Goal: Task Accomplishment & Management: Manage account settings

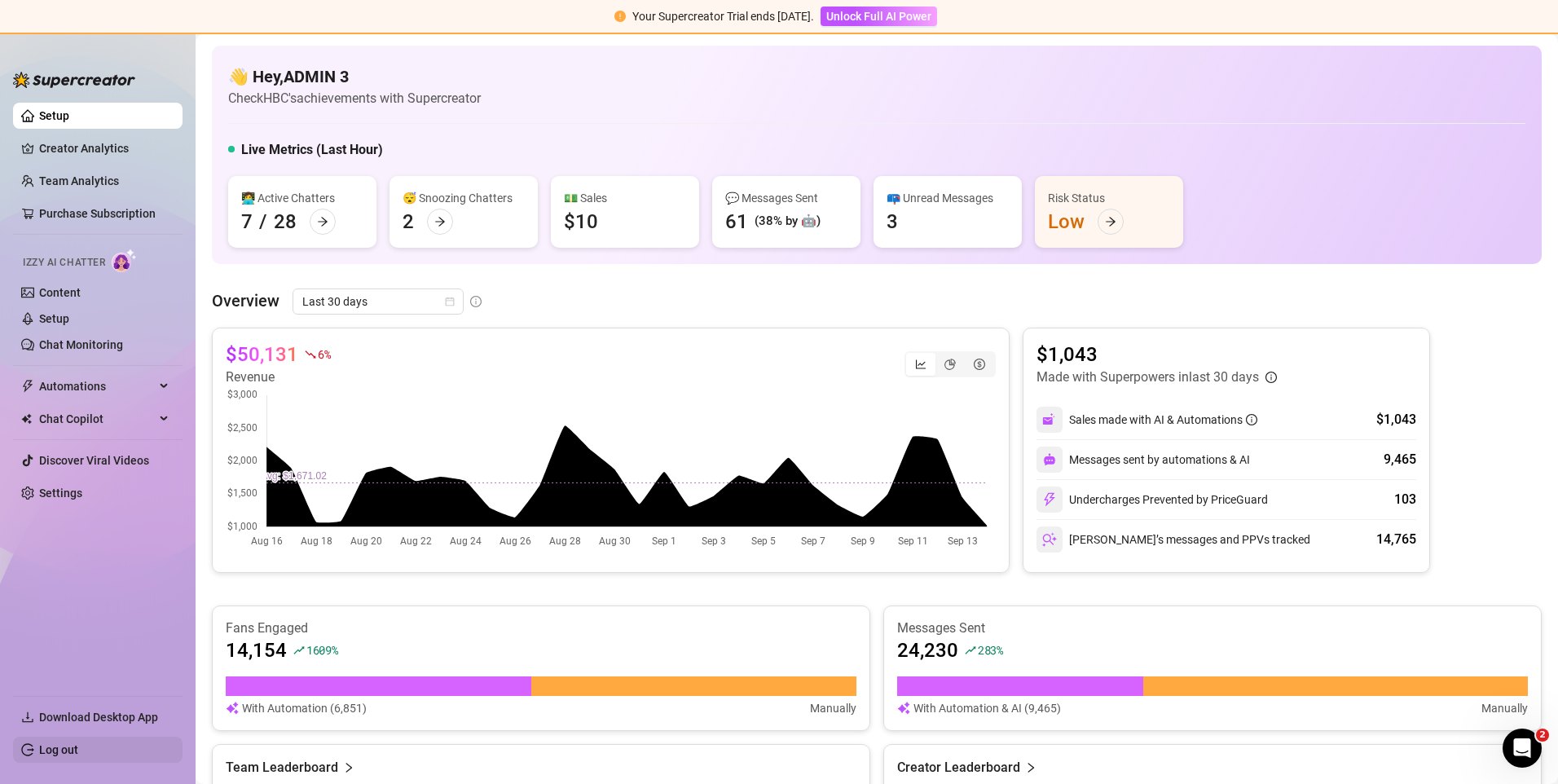
click at [46, 755] on link "Log out" at bounding box center [59, 749] width 39 height 13
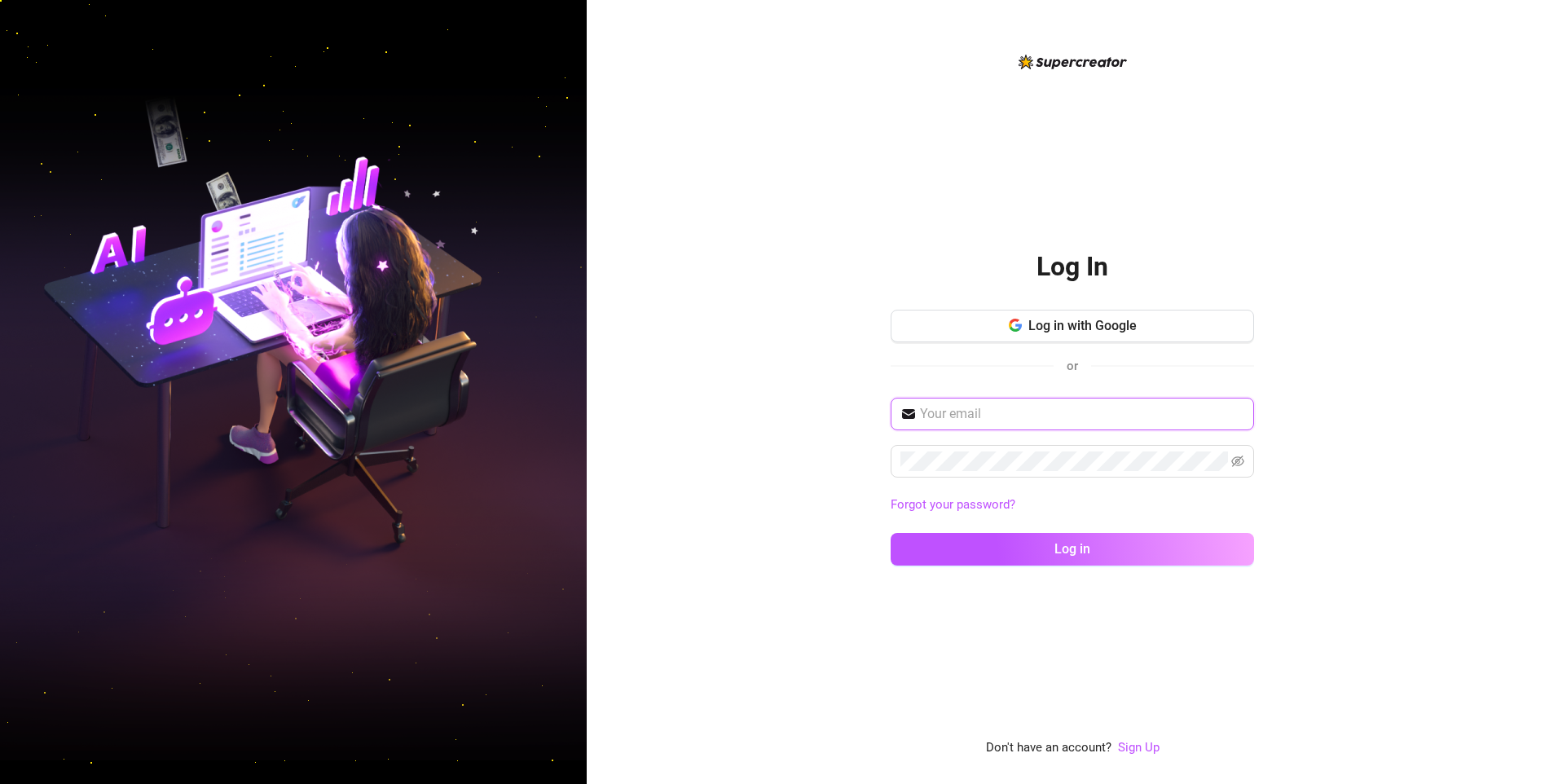
click at [1024, 411] on input "text" at bounding box center [1082, 414] width 325 height 20
drag, startPoint x: 997, startPoint y: 414, endPoint x: 913, endPoint y: 399, distance: 85.3
click at [913, 399] on span "micca" at bounding box center [1072, 412] width 363 height 32
paste input "[EMAIL_ADDRESS][DOMAIN_NAME]"
type input "[EMAIL_ADDRESS][DOMAIN_NAME]"
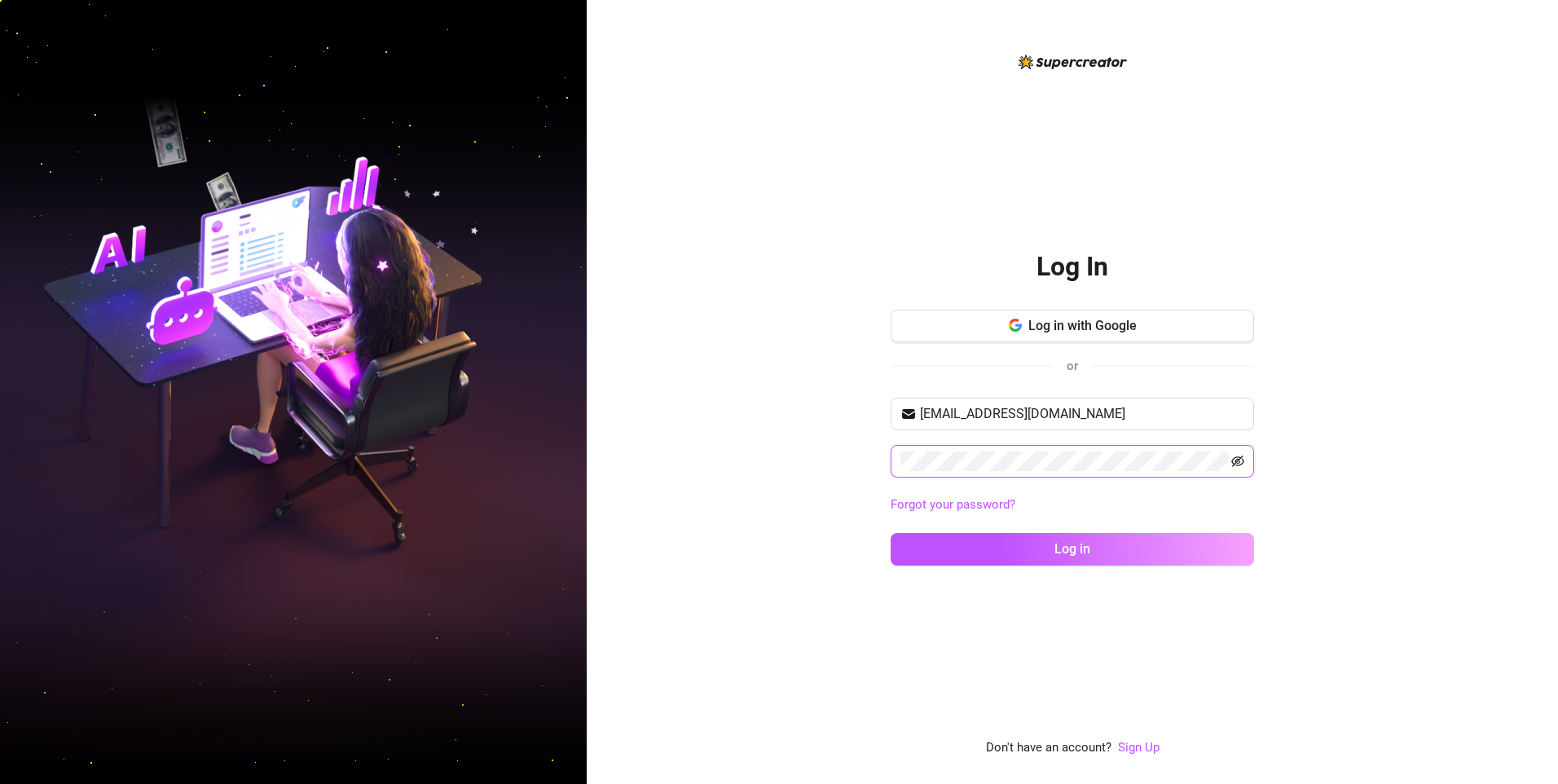
click at [1240, 462] on icon "eye-invisible" at bounding box center [1238, 461] width 13 height 13
click at [891, 533] on button "Log in" at bounding box center [1072, 549] width 363 height 32
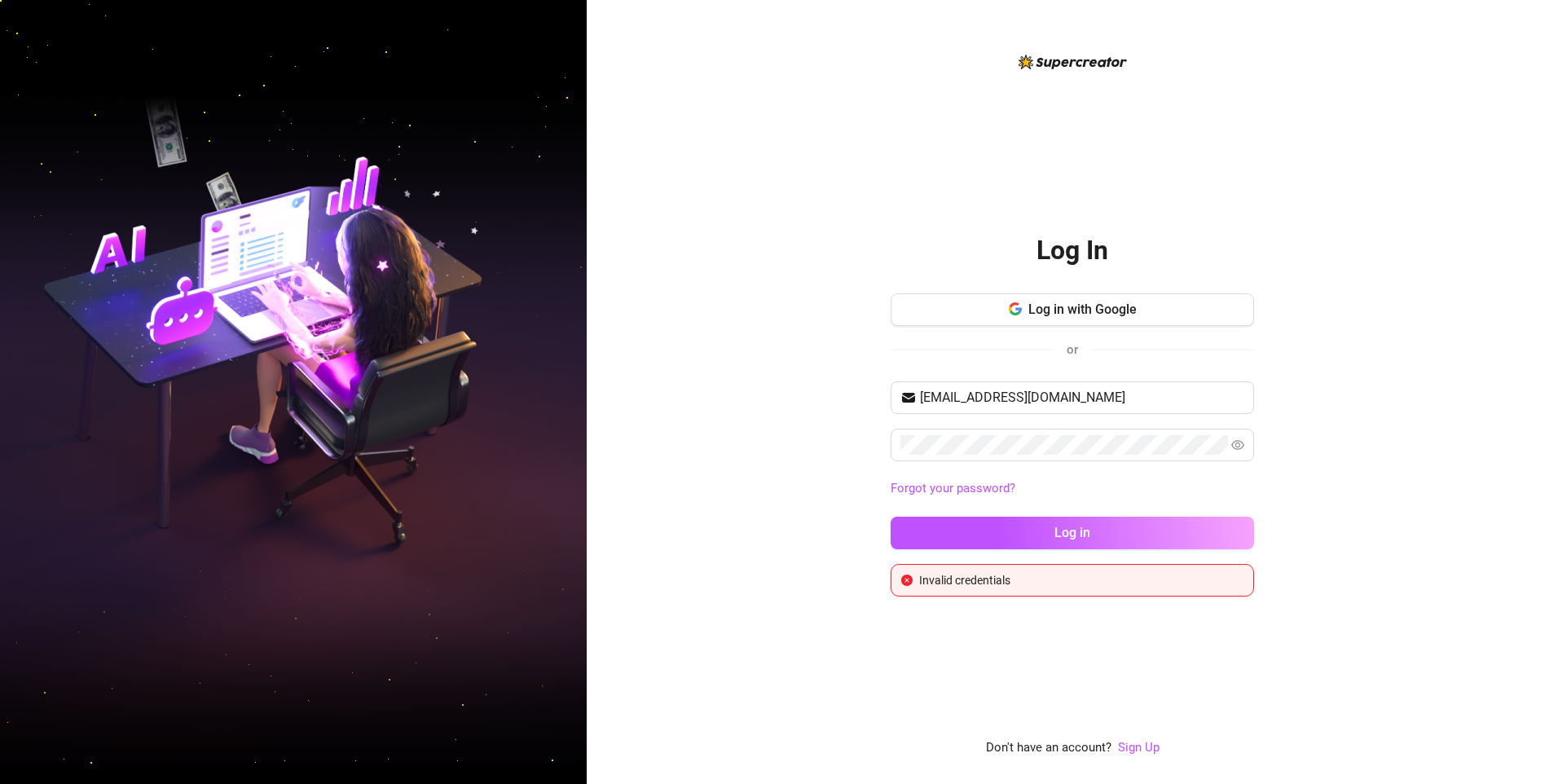
click at [1309, 512] on div "Log In Log in with Google or [EMAIL_ADDRESS][DOMAIN_NAME] Forgot your password?…" at bounding box center [1072, 392] width 971 height 784
click at [1362, 500] on div "Log In Log in with Google or [EMAIL_ADDRESS][DOMAIN_NAME] Forgot your password?…" at bounding box center [1072, 392] width 971 height 784
click at [1213, 511] on div "[EMAIL_ADDRESS][DOMAIN_NAME] Forgot your password? Log in" at bounding box center [1072, 473] width 363 height 182
click at [1214, 527] on button "Log in" at bounding box center [1072, 533] width 363 height 32
click at [1229, 522] on button "Log in" at bounding box center [1072, 533] width 363 height 32
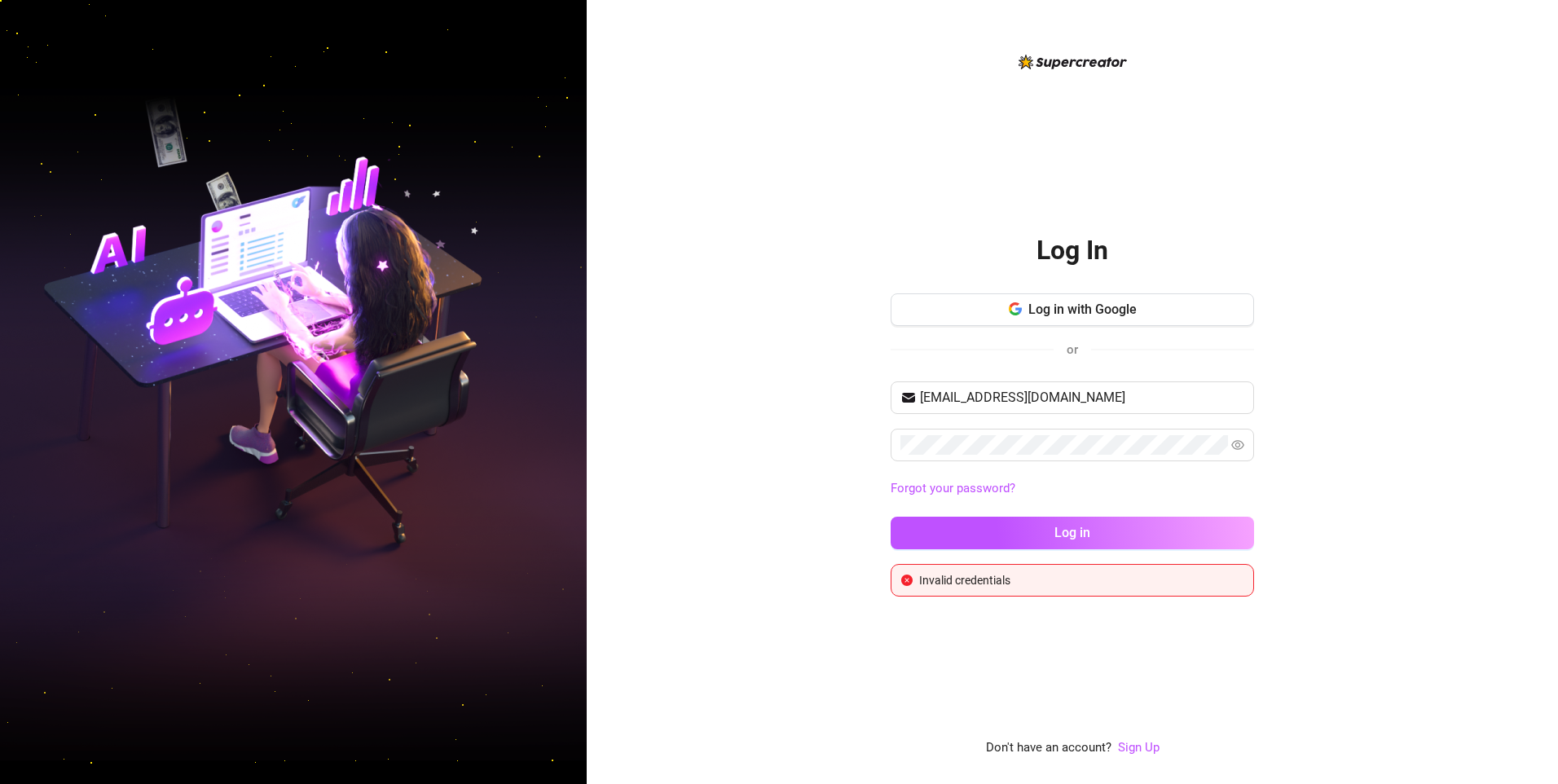
click at [1323, 461] on div "Log In Log in with Google or miccadejesus623@gmail.com Forgot your password? Lo…" at bounding box center [1072, 392] width 971 height 784
click at [988, 479] on link "Forgot your password?" at bounding box center [1072, 489] width 363 height 20
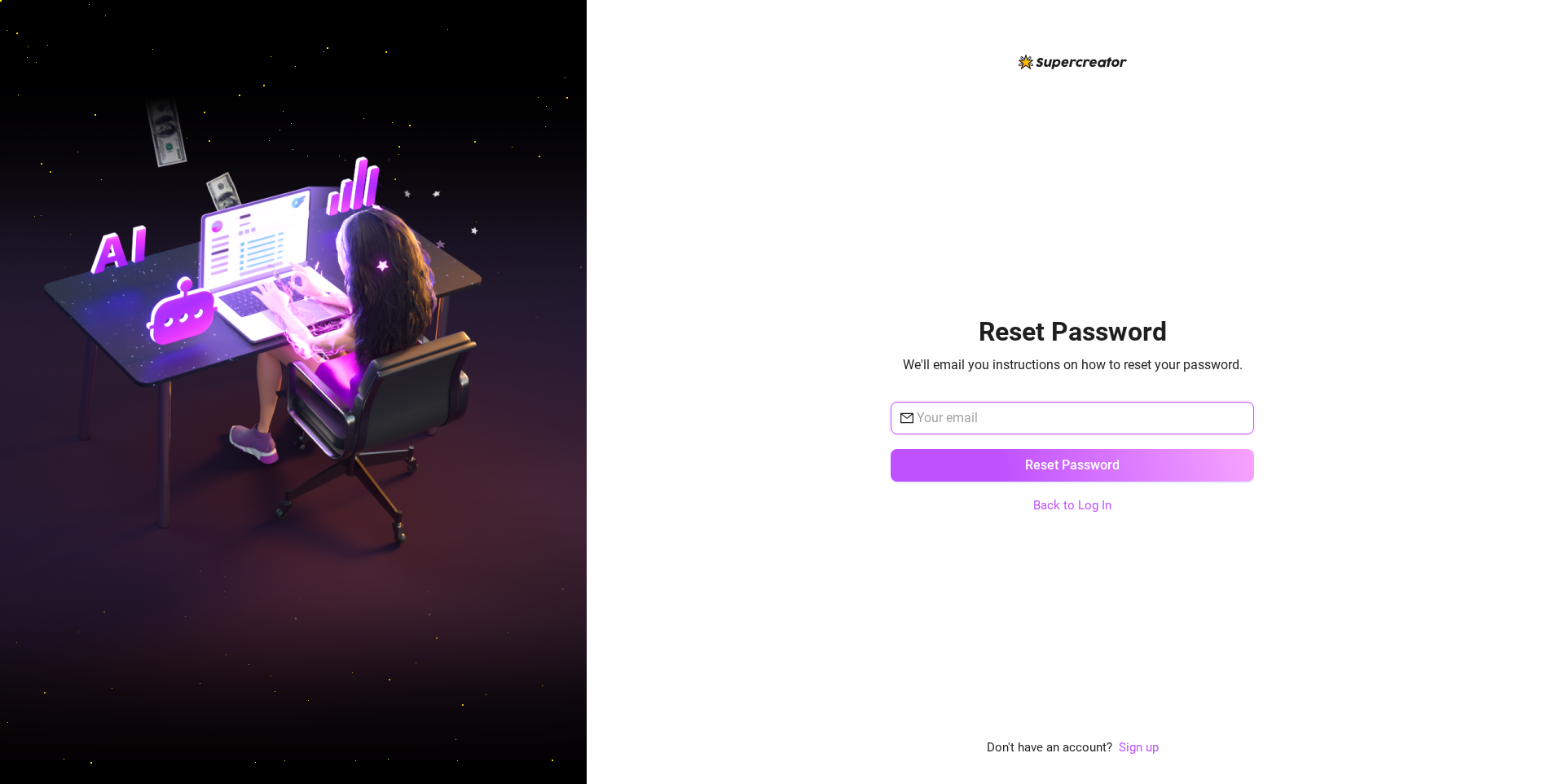
click at [1049, 411] on input "text" at bounding box center [1080, 418] width 327 height 20
click at [1031, 416] on input "text" at bounding box center [1080, 418] width 327 height 20
type input "miccadejesus623@gmail.com"
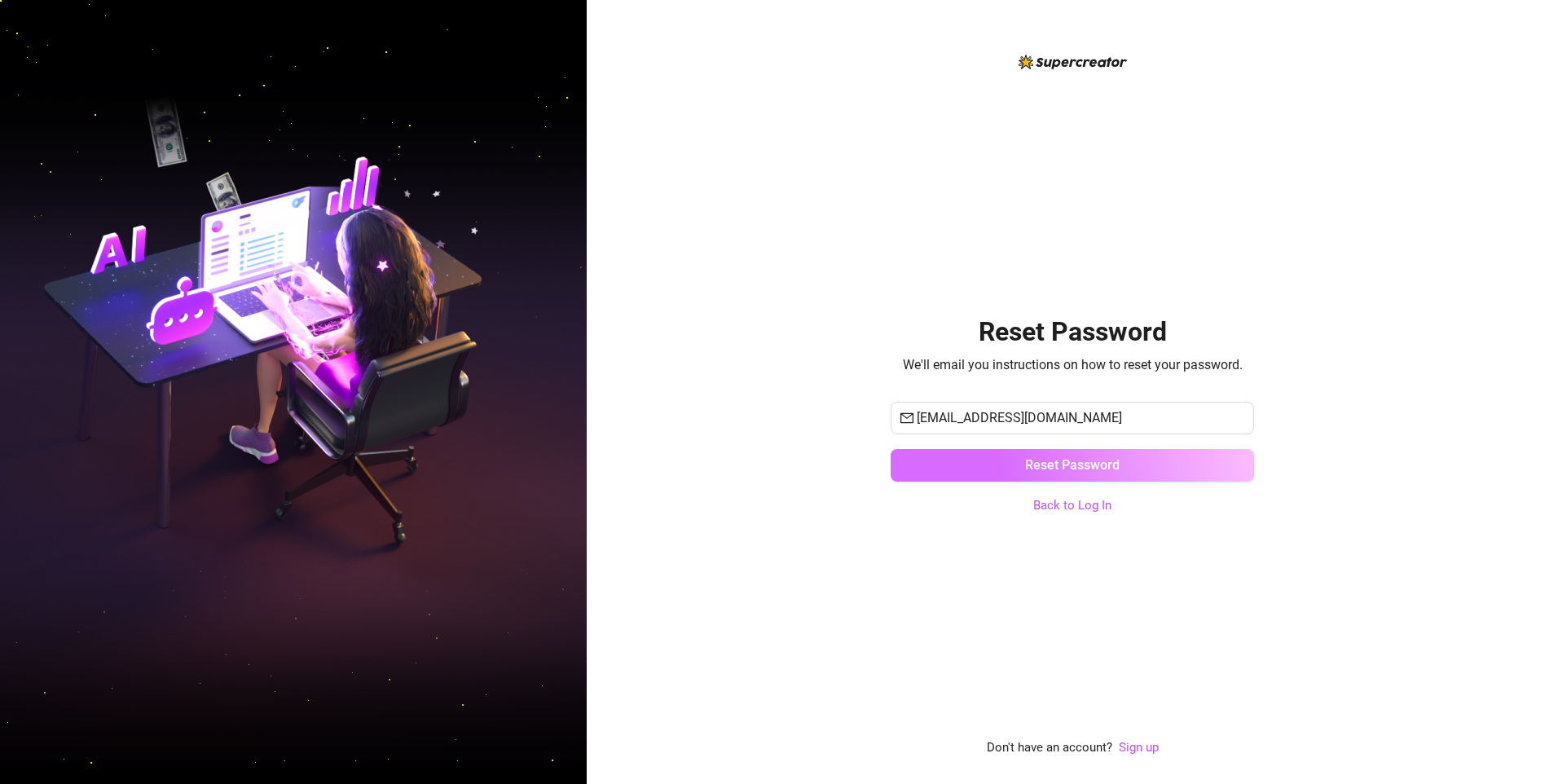
click at [1048, 464] on span "Reset Password" at bounding box center [1072, 464] width 95 height 15
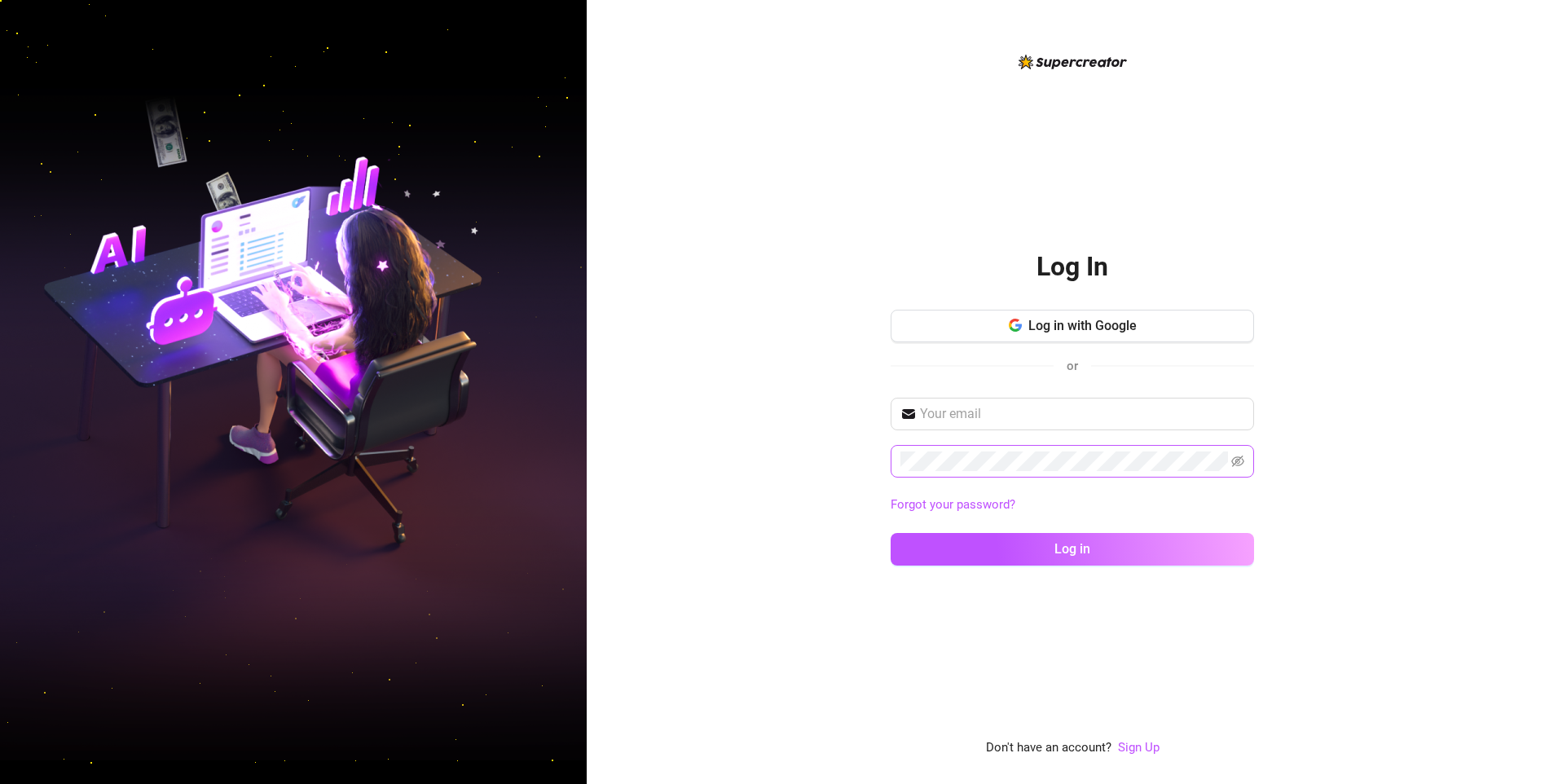
click at [1245, 466] on span at bounding box center [1072, 461] width 363 height 32
click at [1243, 463] on icon "eye-invisible" at bounding box center [1238, 460] width 13 height 12
click at [1181, 556] on button "Log in" at bounding box center [1072, 549] width 363 height 32
click at [1080, 407] on input "text" at bounding box center [1082, 412] width 325 height 20
paste input "miccadejesus623@gmail.com"
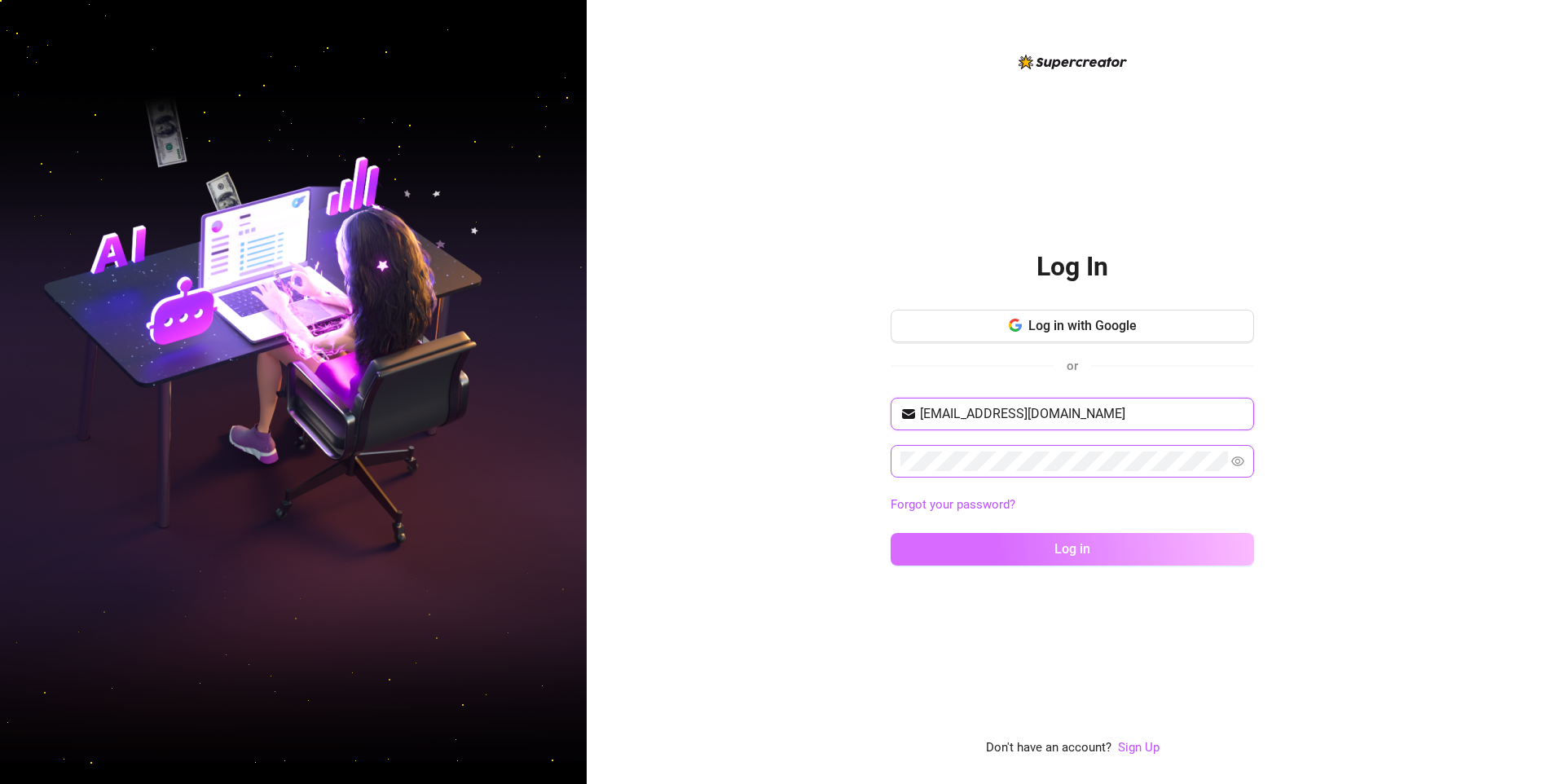
type input "miccadejesus623@gmail.com"
click at [1167, 543] on button "Log in" at bounding box center [1072, 549] width 363 height 32
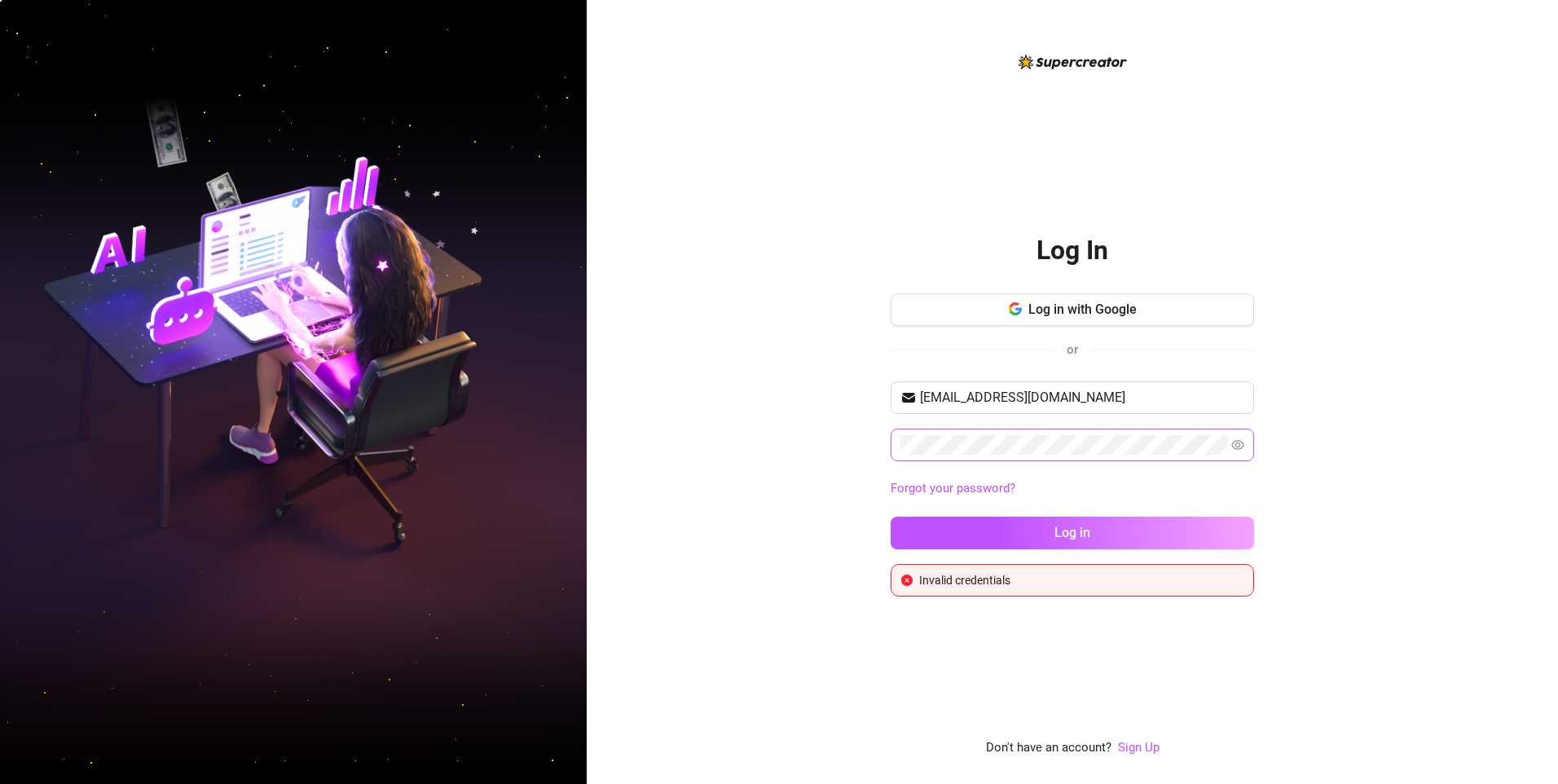
click at [972, 479] on link "Forgot your password?" at bounding box center [1072, 489] width 363 height 20
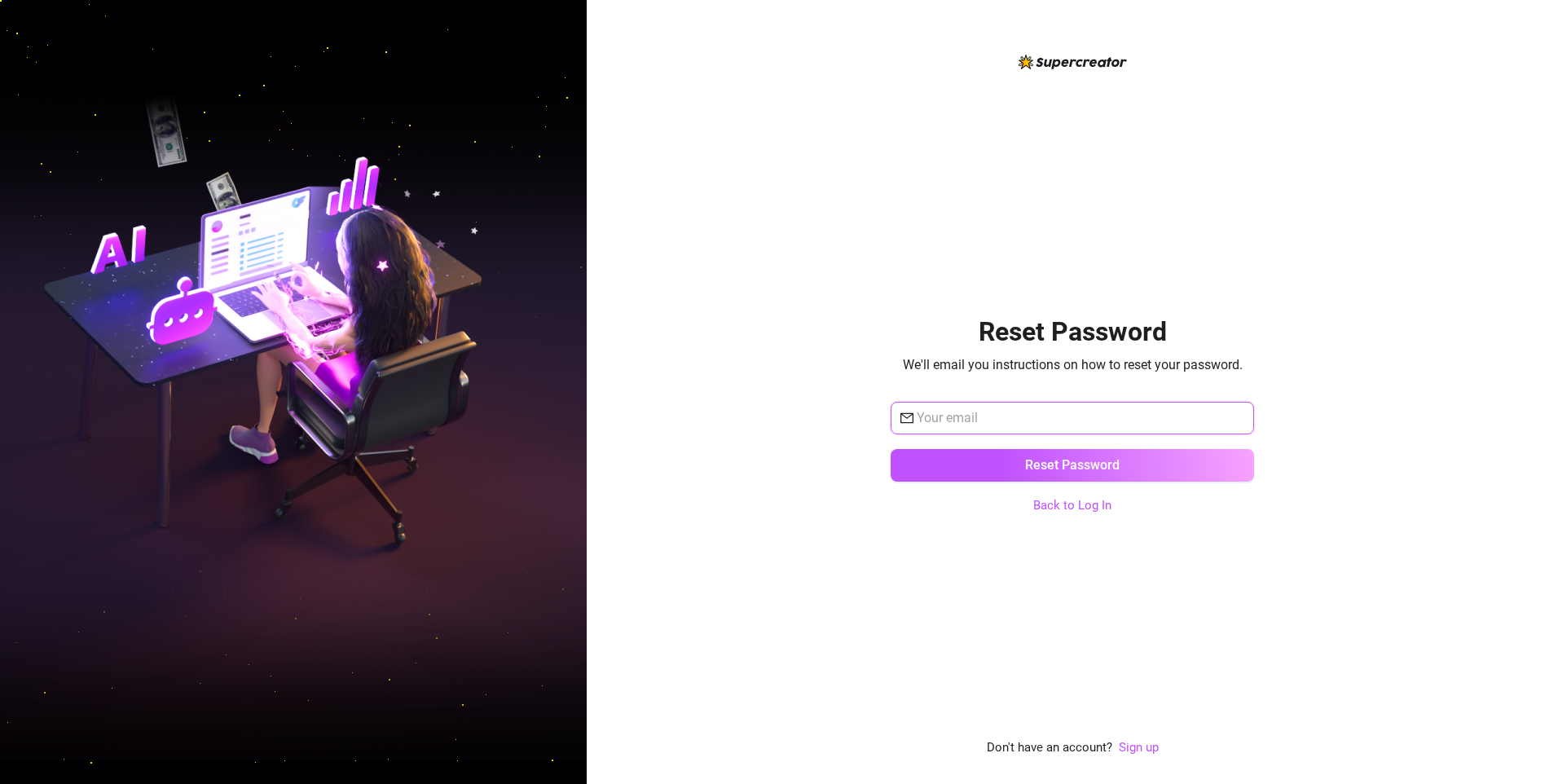
click at [988, 417] on input "text" at bounding box center [1080, 418] width 327 height 20
type input "miccadejesus623@gmail.com"
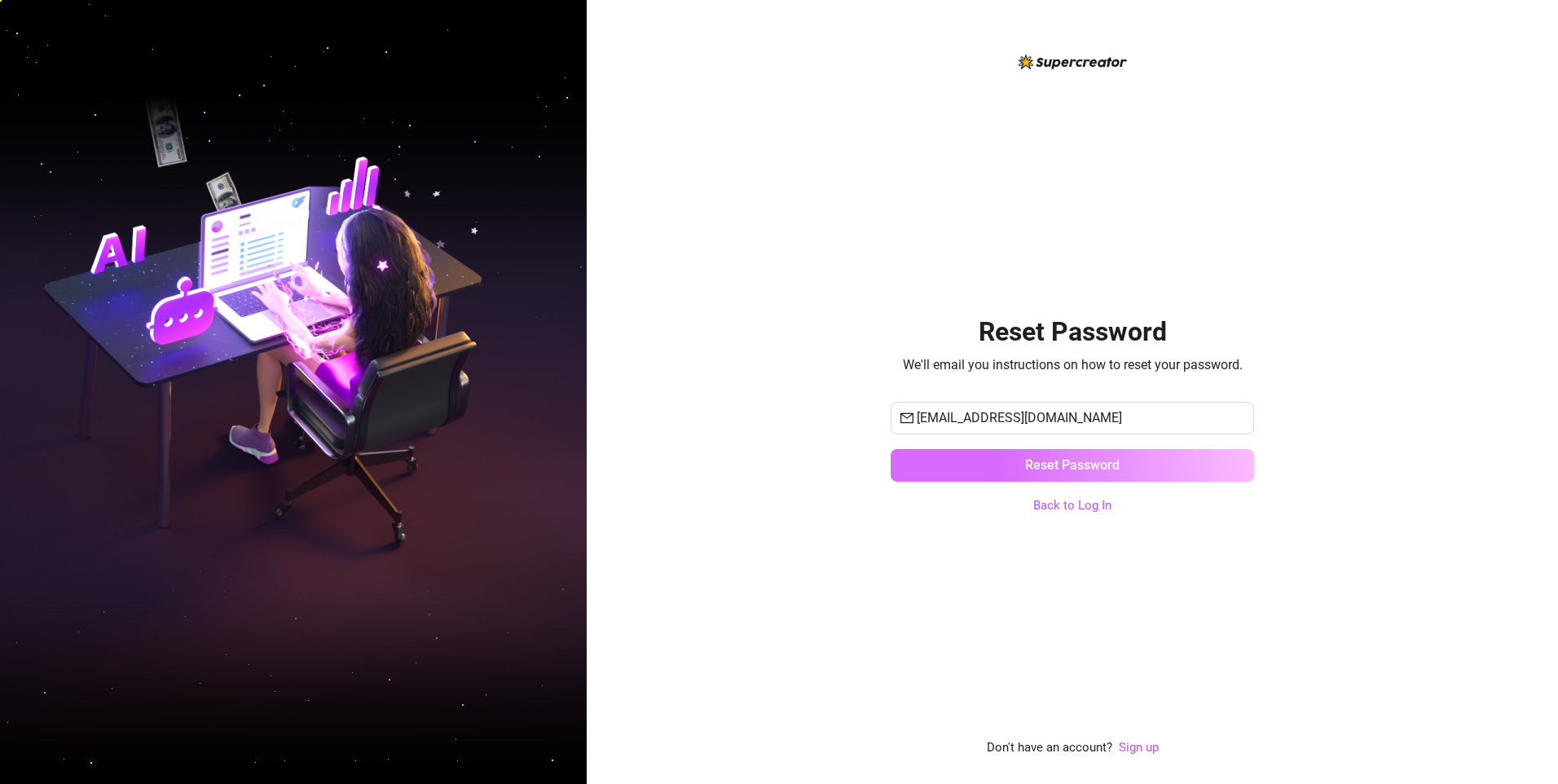
click at [980, 460] on button "Reset Password" at bounding box center [1072, 465] width 363 height 32
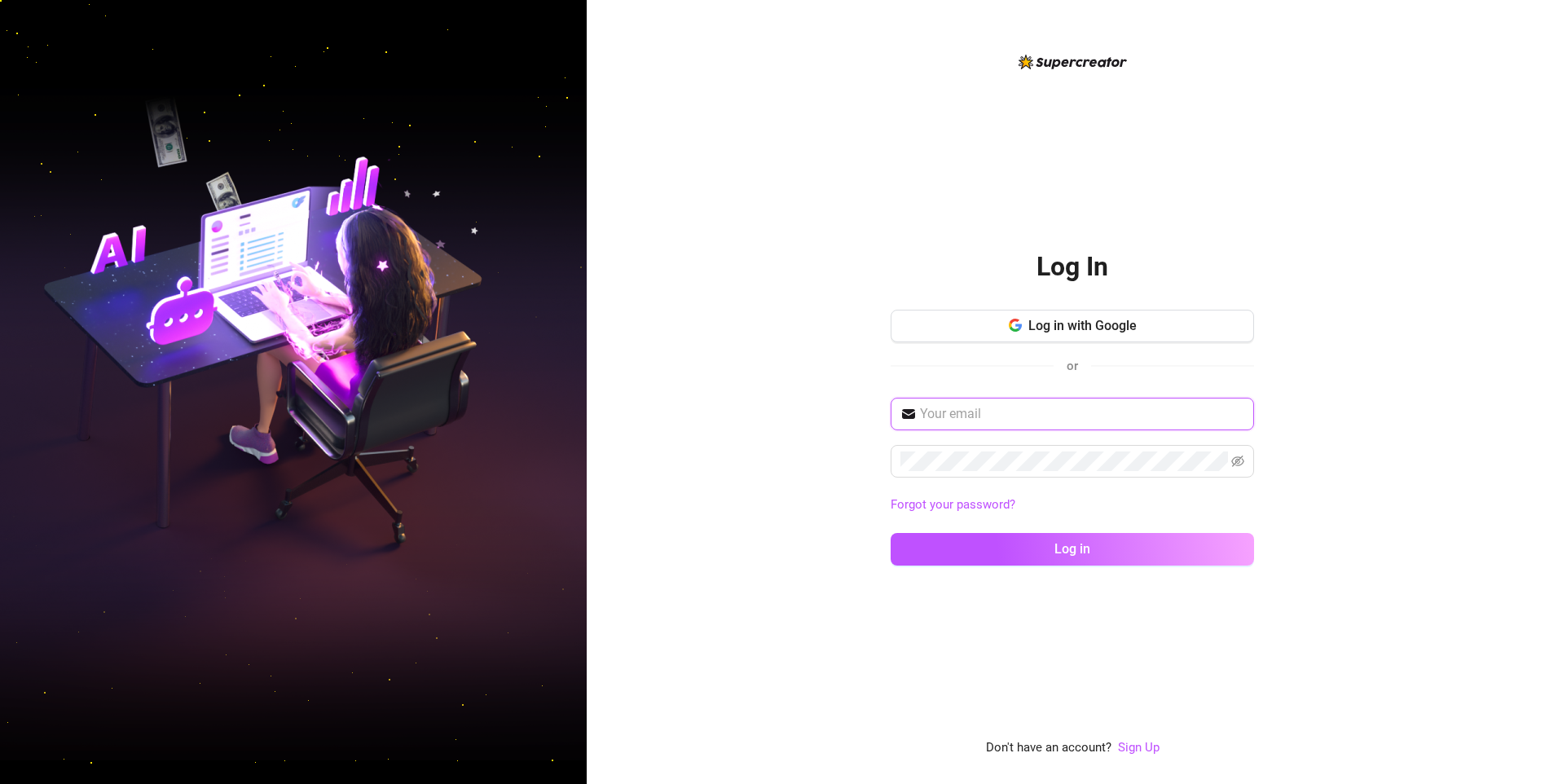
click at [970, 408] on input "text" at bounding box center [1082, 414] width 325 height 20
type input "miccadejesus623@gmail.com"
click at [1234, 460] on icon "eye-invisible" at bounding box center [1238, 461] width 13 height 13
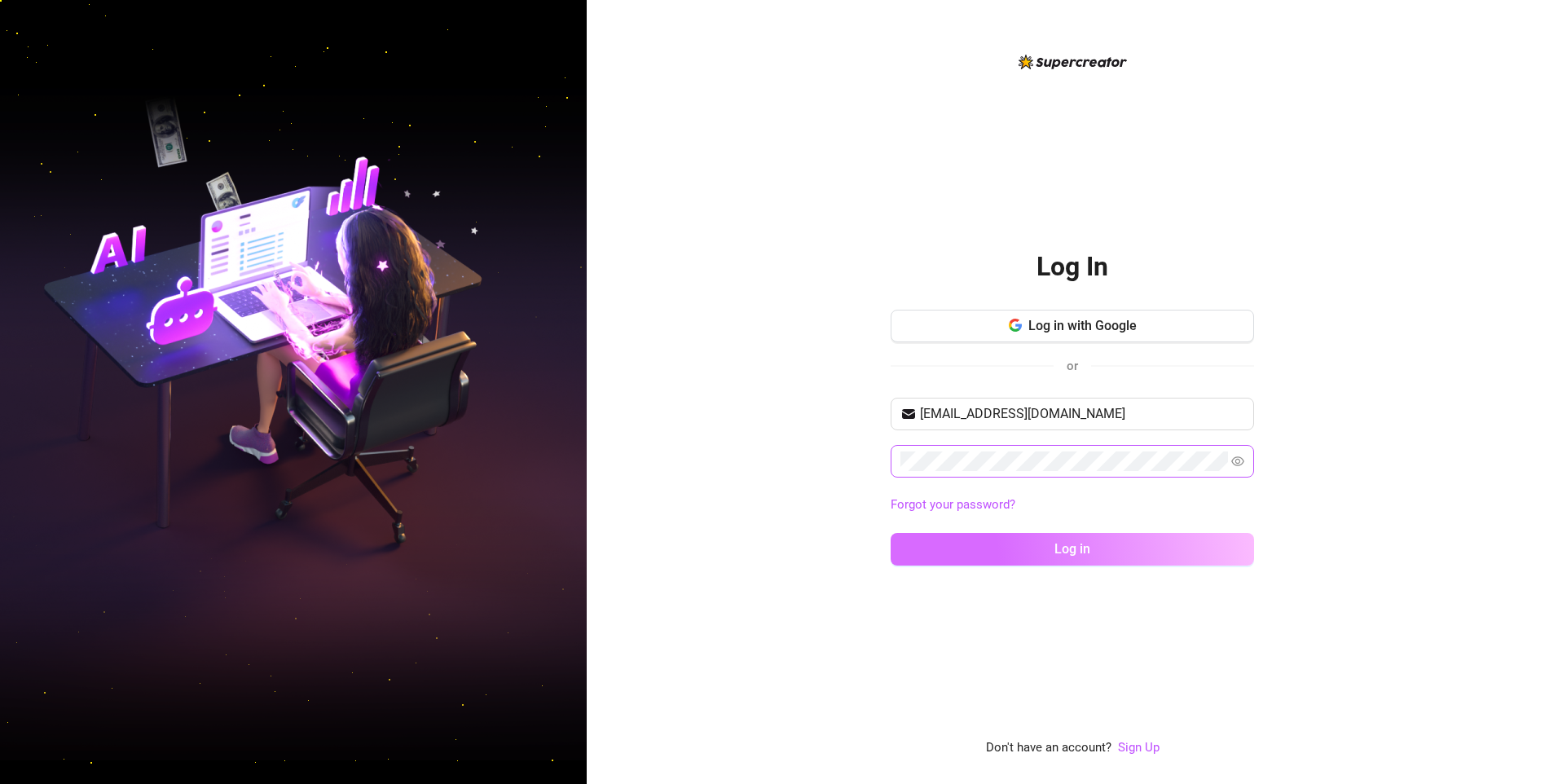
click at [1225, 546] on button "Log in" at bounding box center [1072, 549] width 363 height 32
